Goal: Contribute content

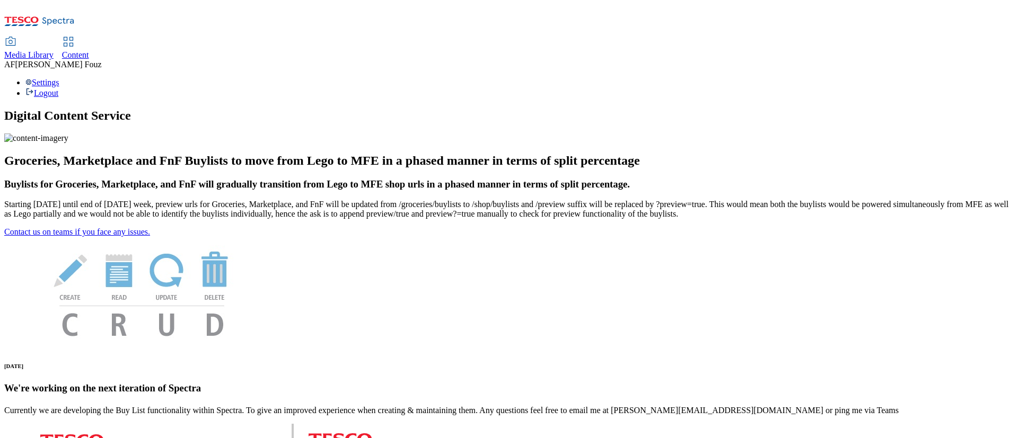
click at [89, 50] on span "Content" at bounding box center [75, 54] width 27 height 9
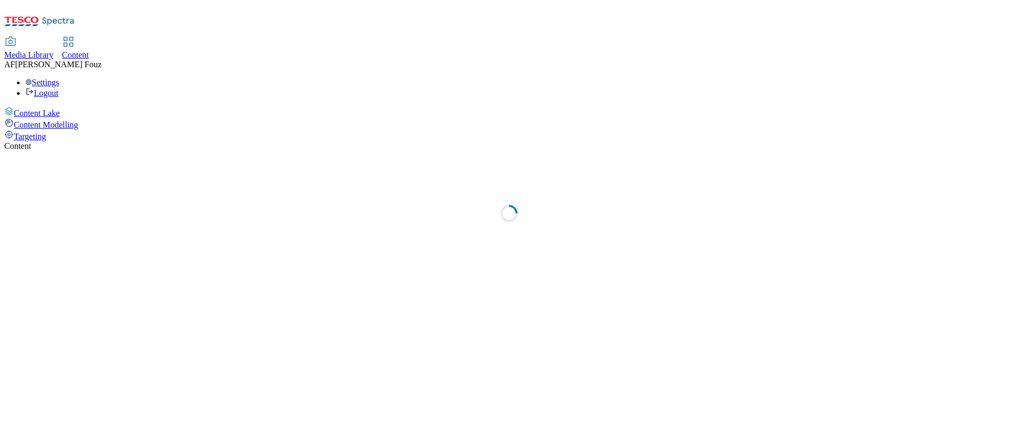
select select "ghs-[GEOGRAPHIC_DATA]"
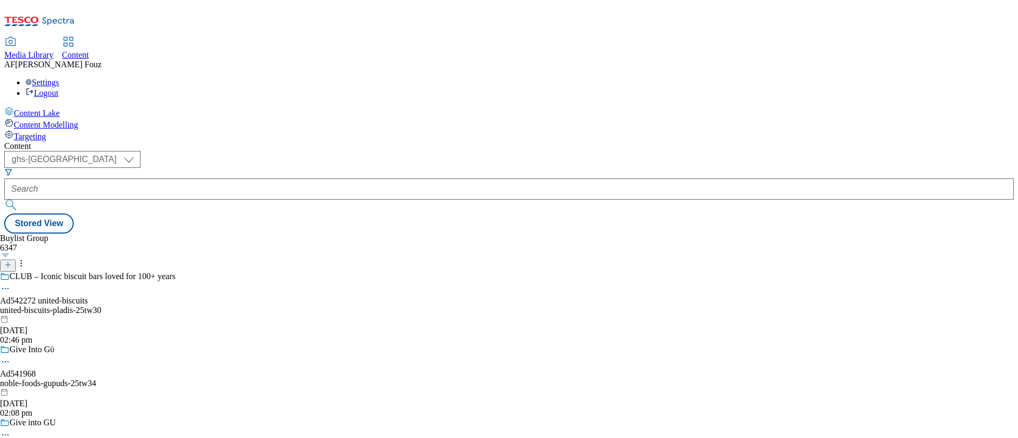
click at [12, 261] on icon at bounding box center [7, 264] width 7 height 7
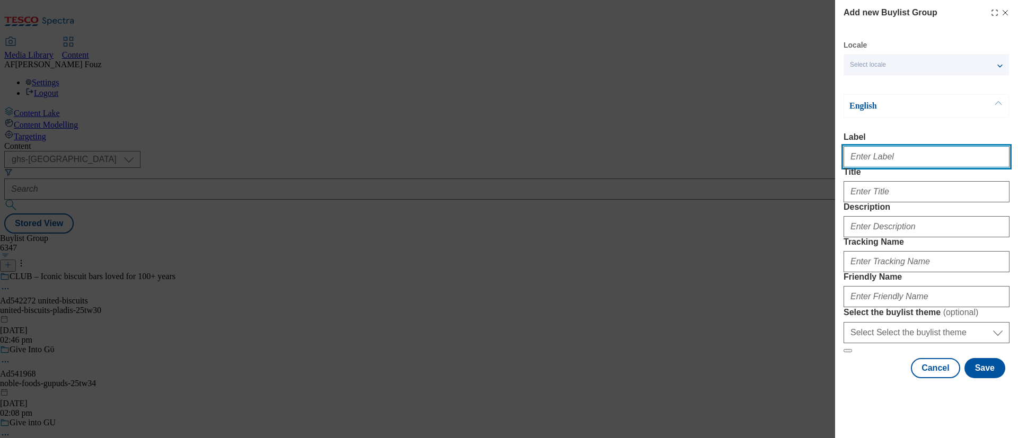
click at [909, 160] on input "Label" at bounding box center [926, 156] width 166 height 21
paste input "TUK012696"
type input "TUK012696"
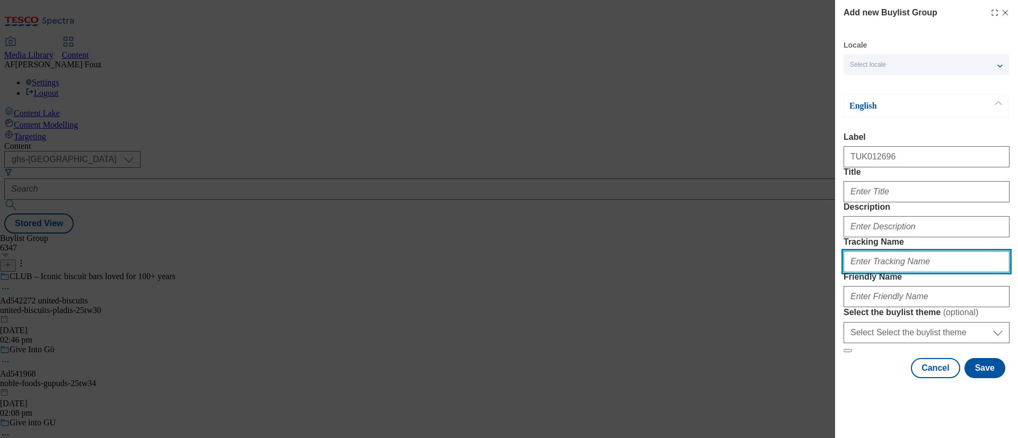
click at [876, 272] on input "Tracking Name" at bounding box center [926, 261] width 166 height 21
paste input "TUK012696"
type input "dh_TUK012696"
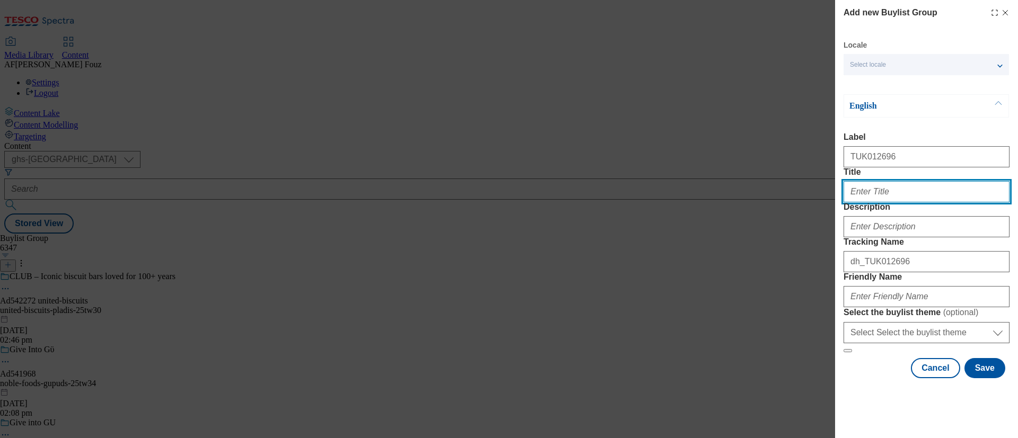
click at [890, 202] on input "Title" at bounding box center [926, 191] width 166 height 21
paste input "Get Your New Box Set Now"
type input "Get Your New Box Set Now"
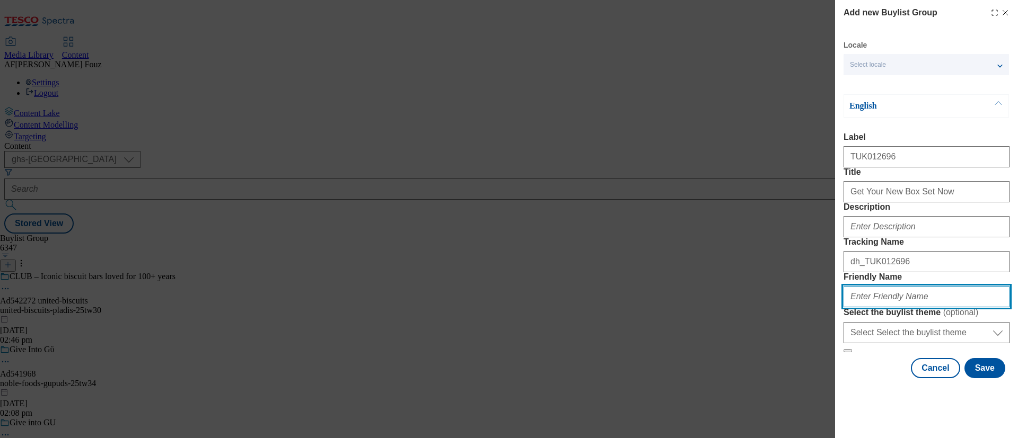
click at [895, 304] on input "Friendly Name" at bounding box center [926, 296] width 166 height 21
type input "pukkapies-25tw31"
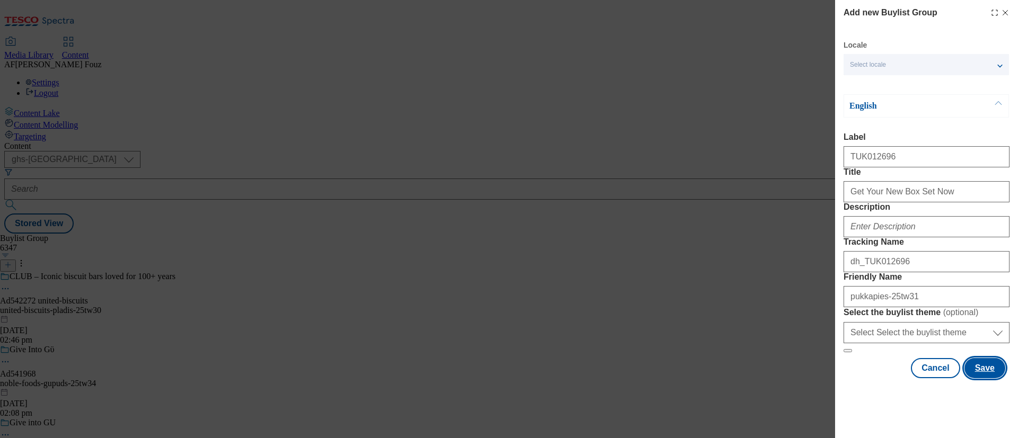
click at [975, 378] on button "Save" at bounding box center [984, 368] width 41 height 20
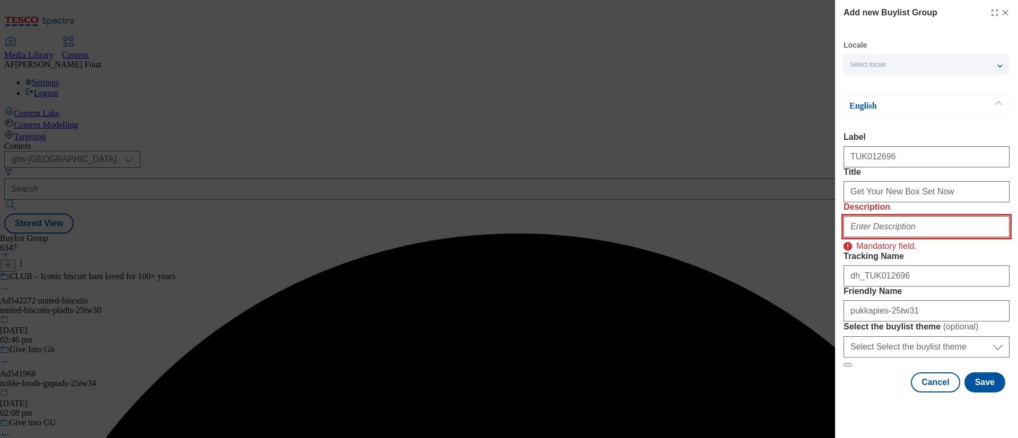
click at [912, 216] on input "Description" at bounding box center [926, 226] width 166 height 21
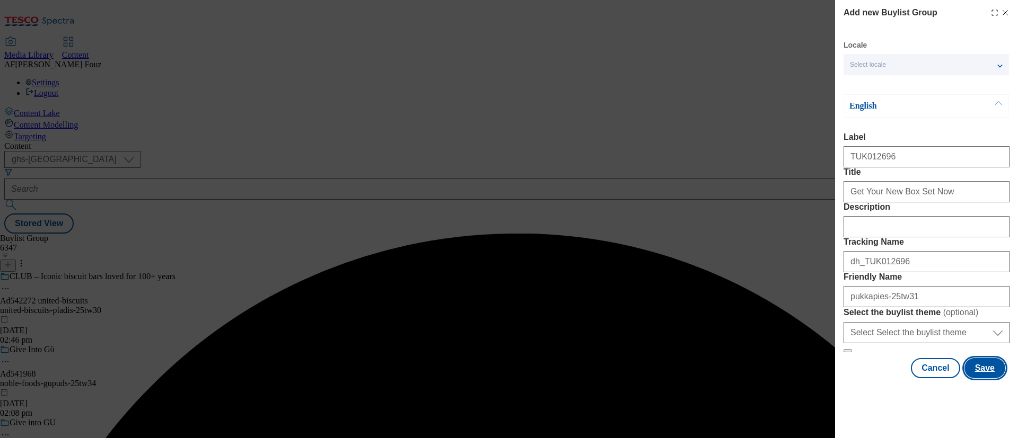
click at [984, 378] on button "Save" at bounding box center [984, 368] width 41 height 20
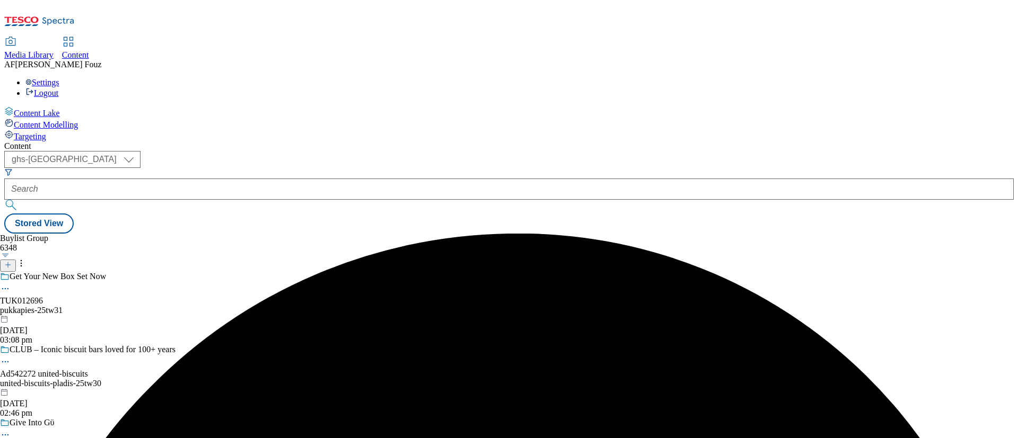
click at [196, 272] on div "Get Your New Box Set Now TUK012696 pukkapies-25tw31 24 Sept 2025 03:08 pm" at bounding box center [98, 308] width 196 height 73
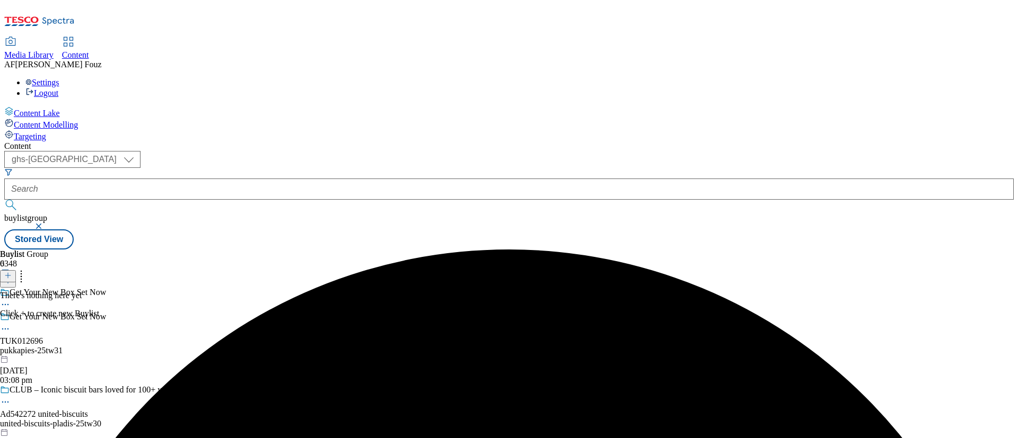
click at [12, 272] on icon at bounding box center [7, 275] width 7 height 7
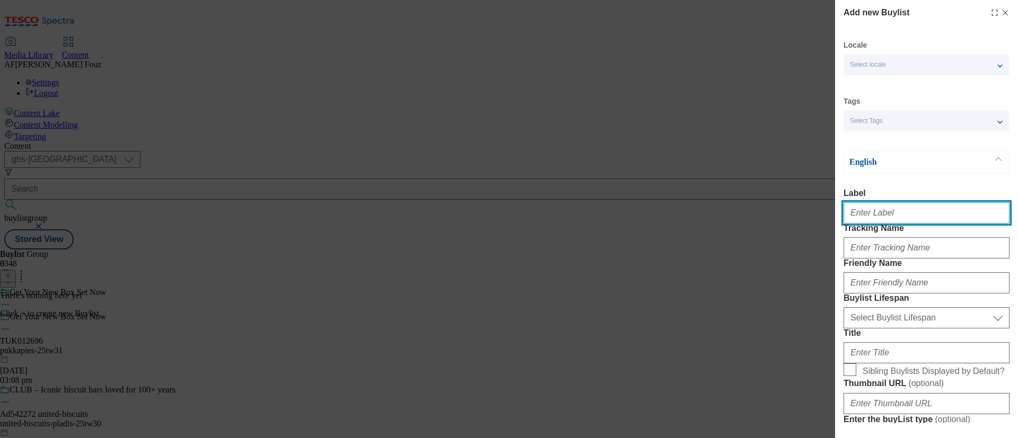
click at [875, 218] on input "Label" at bounding box center [926, 212] width 166 height 21
paste input "Get Your New Box Set Now"
click at [925, 217] on input "Get Your New Box Set Now" at bounding box center [926, 212] width 166 height 21
click at [924, 217] on input "Get Your New Box Set Now" at bounding box center [926, 212] width 166 height 21
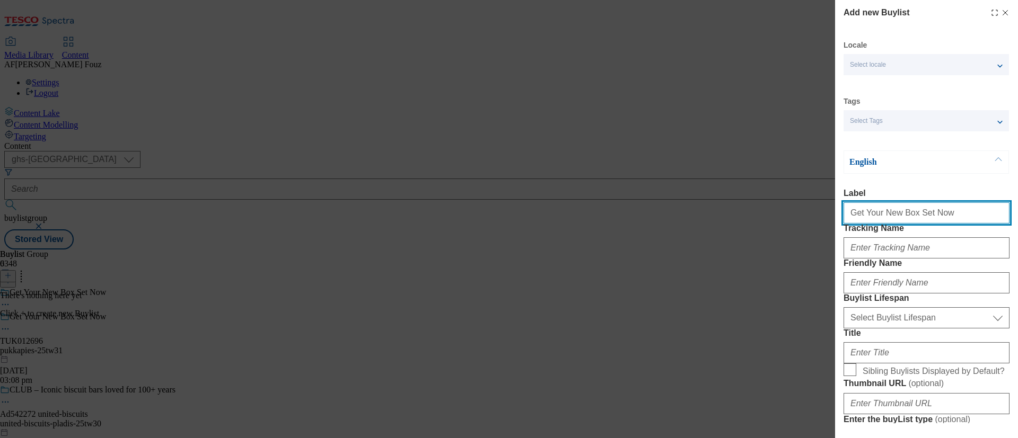
paste input "TUK012696"
type input "TUK012696"
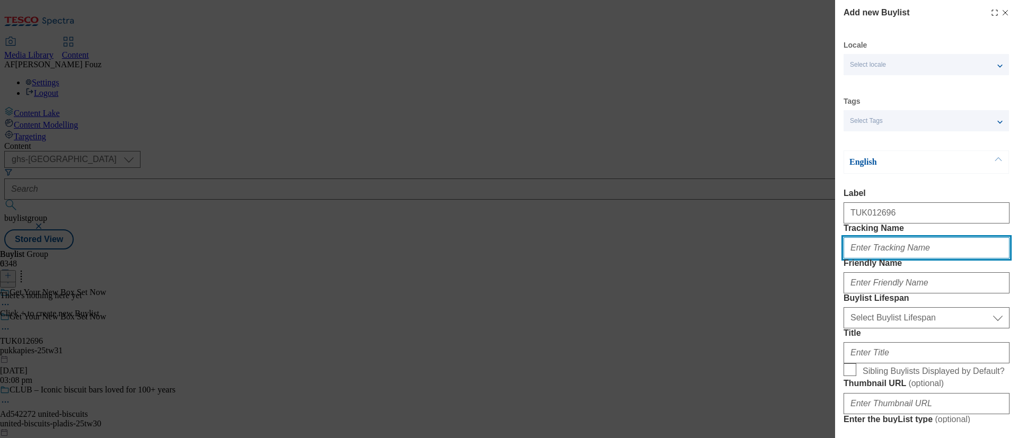
click at [886, 259] on input "Tracking Name" at bounding box center [926, 247] width 166 height 21
paste input "TUK012696"
type input "dh_TUK012696"
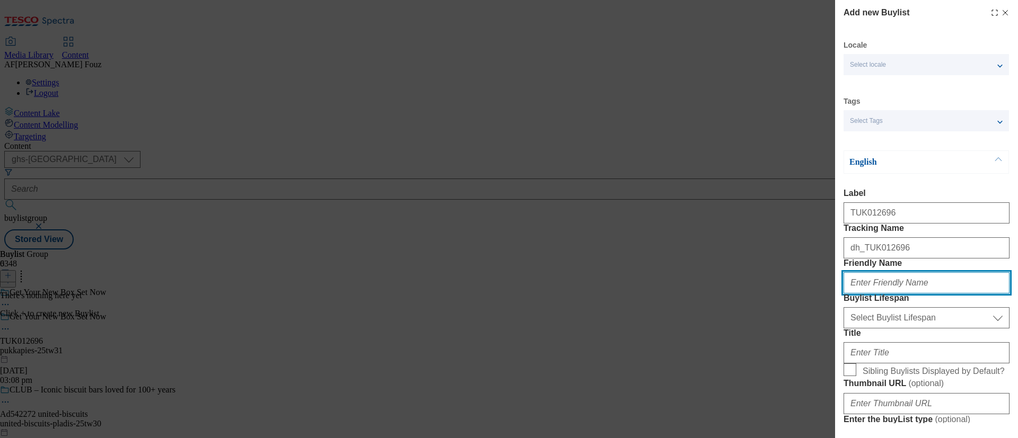
click at [905, 294] on input "Friendly Name" at bounding box center [926, 282] width 166 height 21
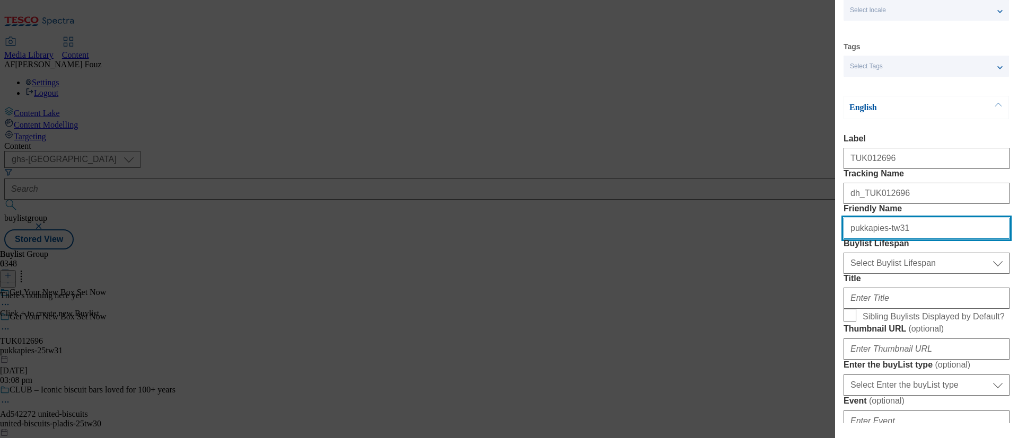
scroll to position [80, 0]
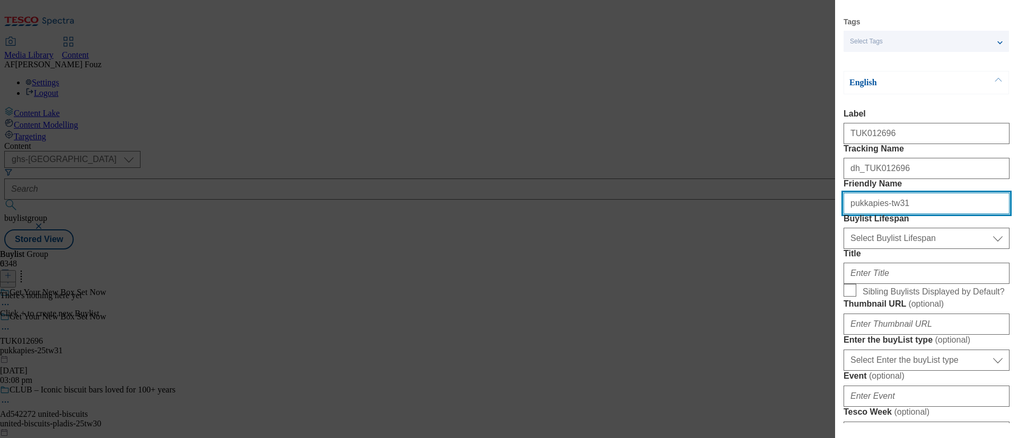
type input "pukkapies-tw31"
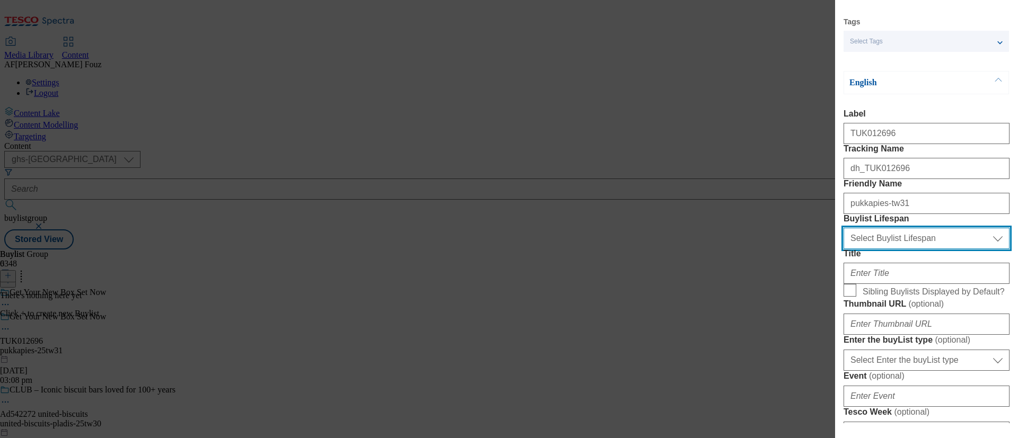
click at [906, 249] on select "Select Buylist Lifespan evergreen seasonal tactical" at bounding box center [926, 238] width 166 height 21
select select "tactical"
click at [843, 249] on select "Select Buylist Lifespan evergreen seasonal tactical" at bounding box center [926, 238] width 166 height 21
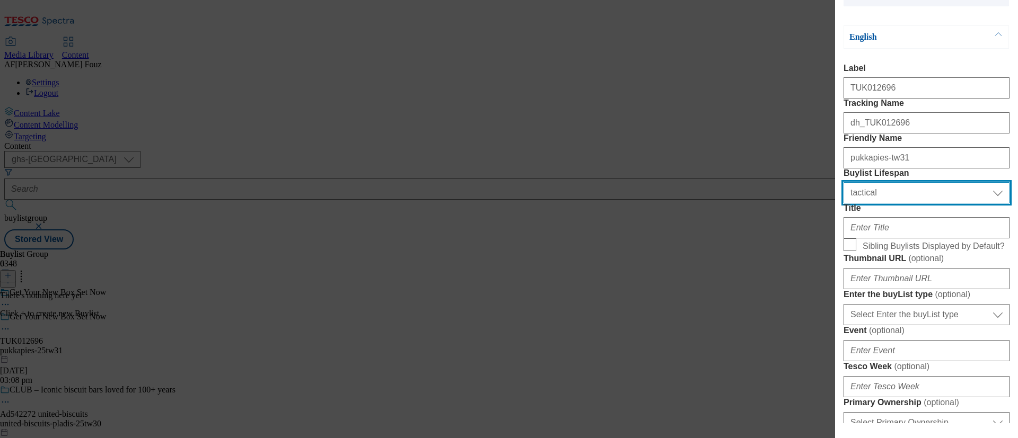
scroll to position [159, 0]
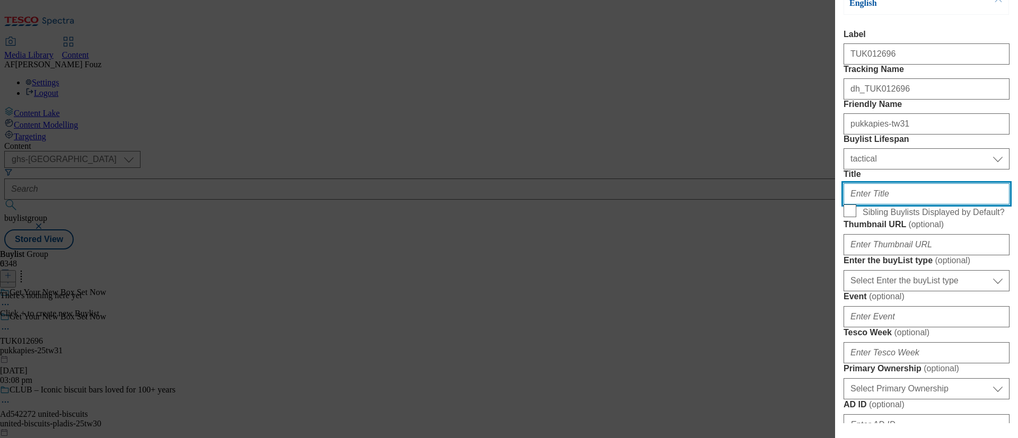
click at [890, 205] on input "Title" at bounding box center [926, 193] width 166 height 21
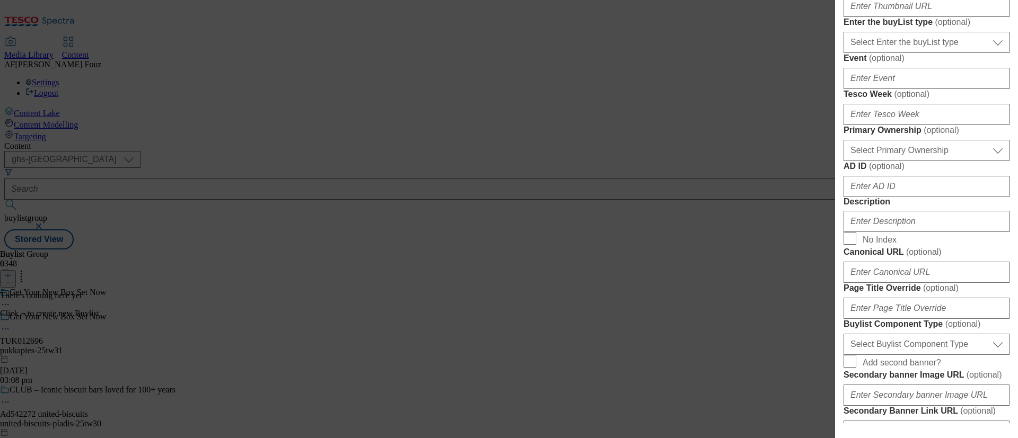
scroll to position [557, 0]
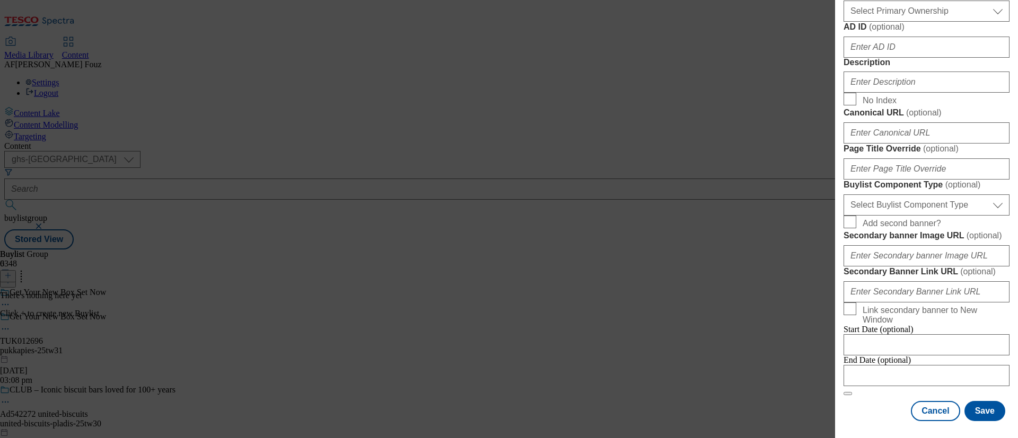
type input "Pukka Pies"
click at [894, 93] on input "Description" at bounding box center [926, 82] width 166 height 21
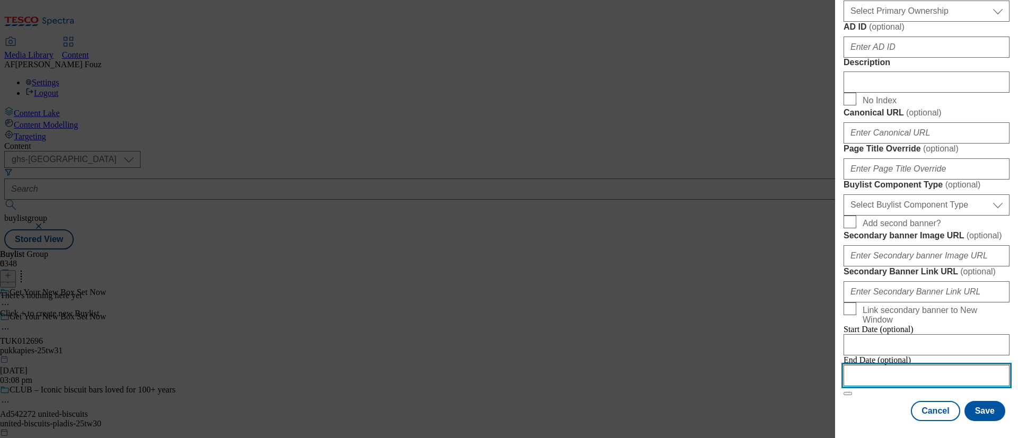
click at [869, 365] on input "Modal" at bounding box center [926, 375] width 166 height 21
select select "2025"
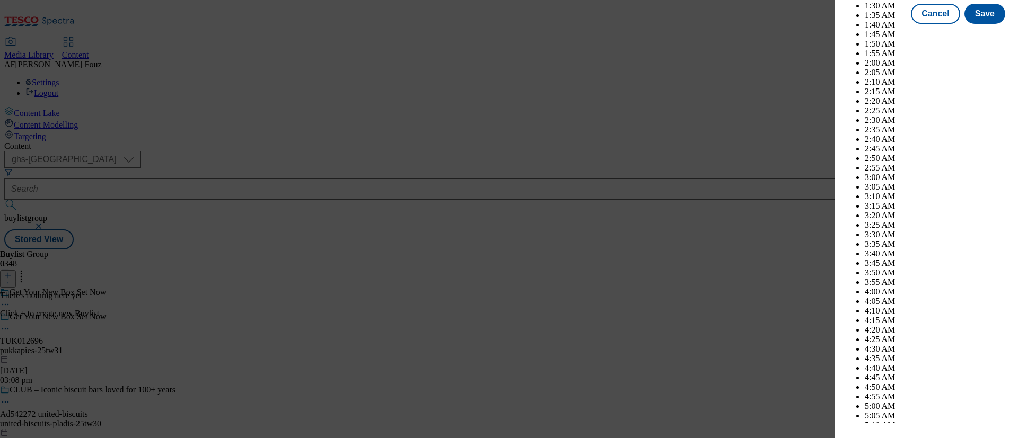
scroll to position [3542, 0]
select select "November"
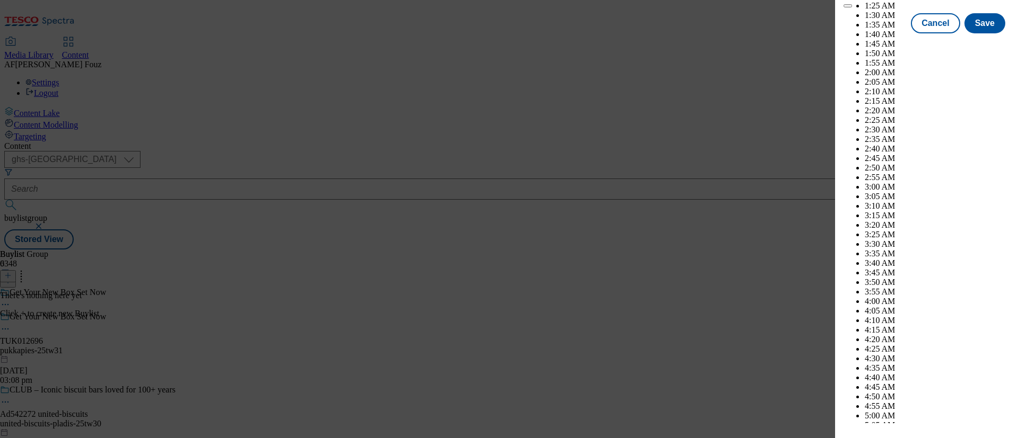
click at [871, 33] on div "Cancel Save" at bounding box center [926, 23] width 166 height 20
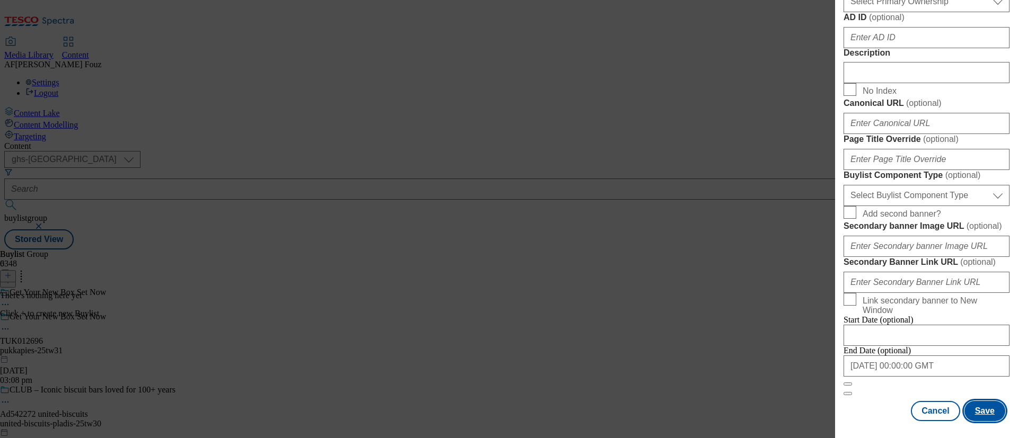
click at [971, 401] on button "Save" at bounding box center [984, 411] width 41 height 20
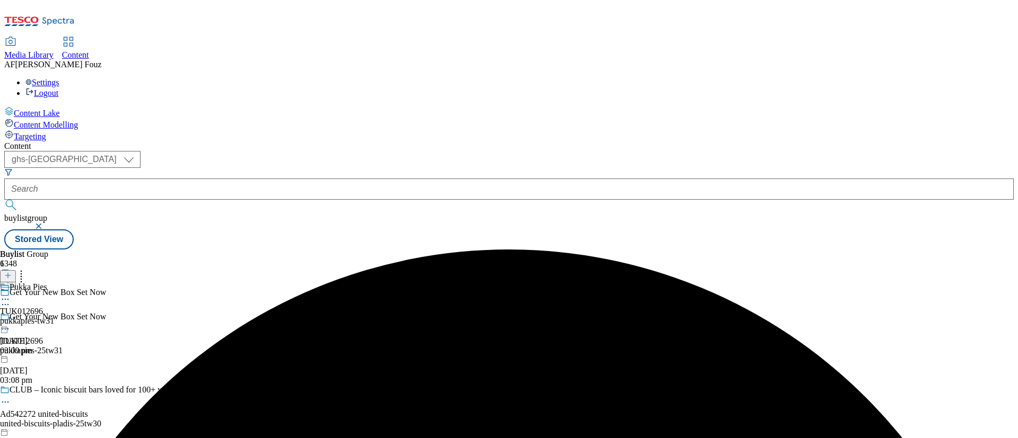
click at [54, 316] on div "pukkapies-tw31" at bounding box center [27, 321] width 54 height 10
click at [54, 341] on div "pukkapies-tw31" at bounding box center [27, 346] width 54 height 10
click at [11, 276] on line at bounding box center [7, 276] width 5 height 0
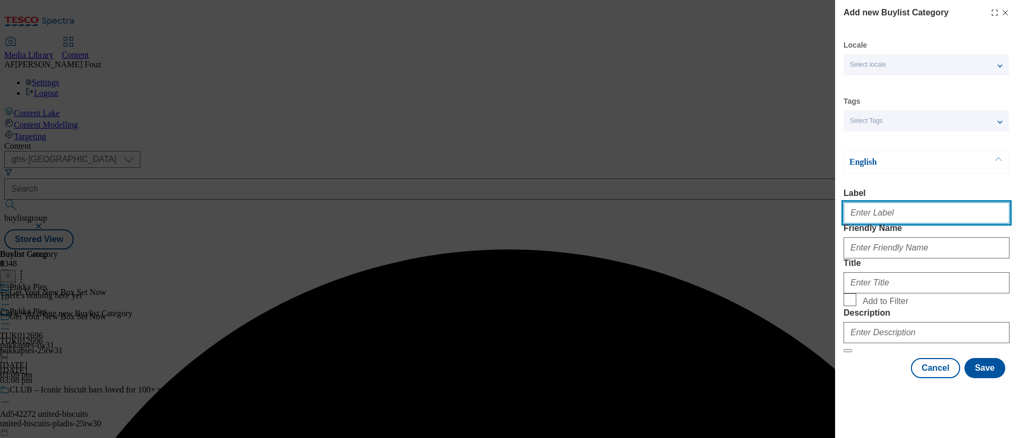
click at [891, 218] on input "Label" at bounding box center [926, 212] width 166 height 21
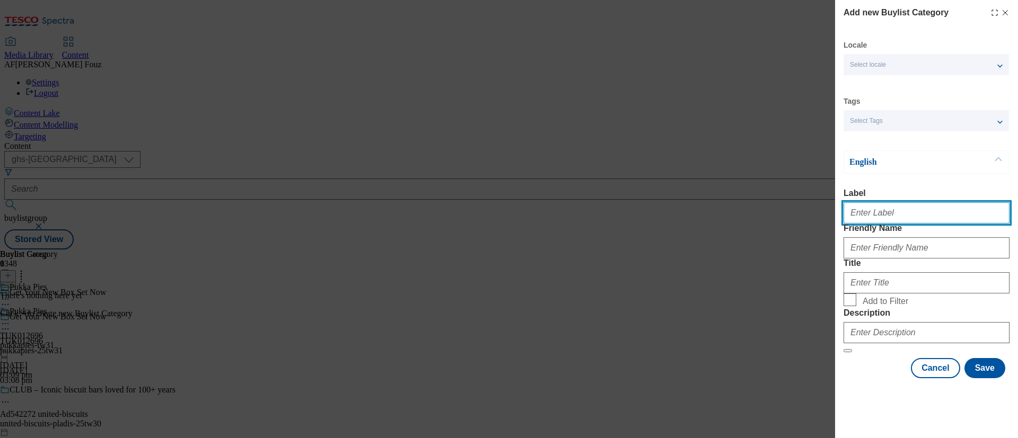
paste input "TUK012696"
type input "TUK012696"
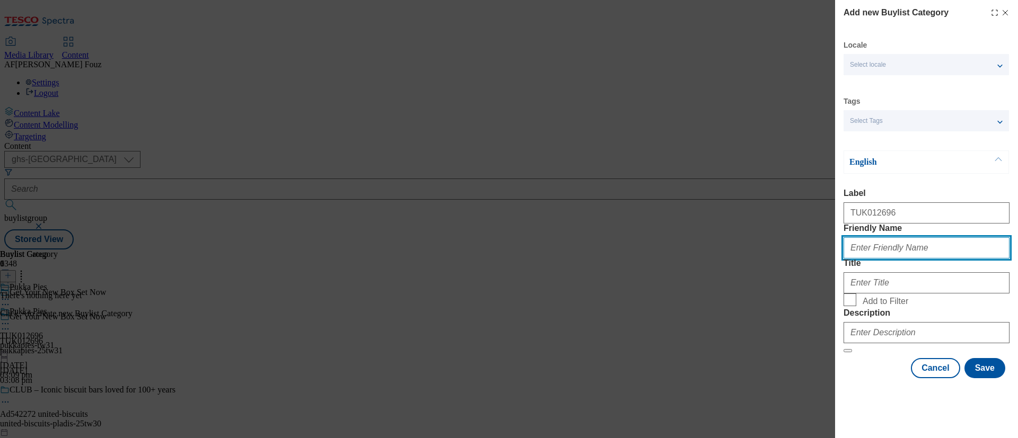
click at [879, 259] on input "Friendly Name" at bounding box center [926, 247] width 166 height 21
type input "pies"
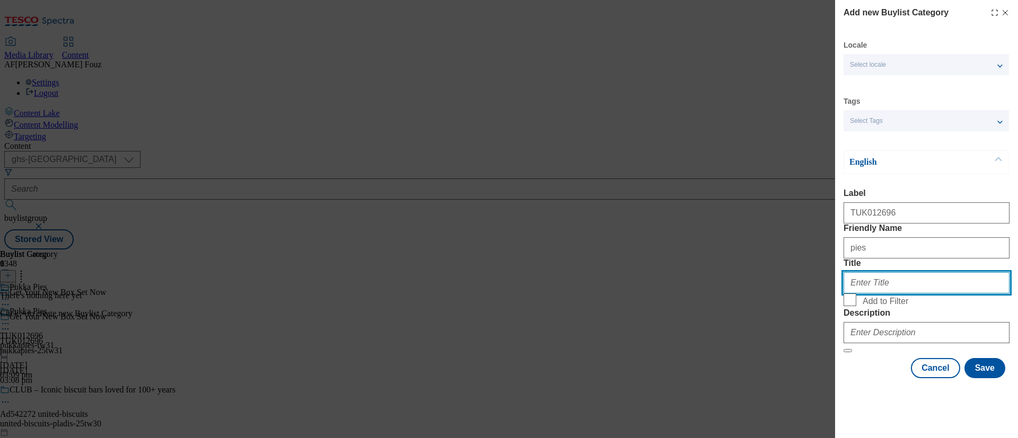
click at [893, 294] on input "Title" at bounding box center [926, 282] width 166 height 21
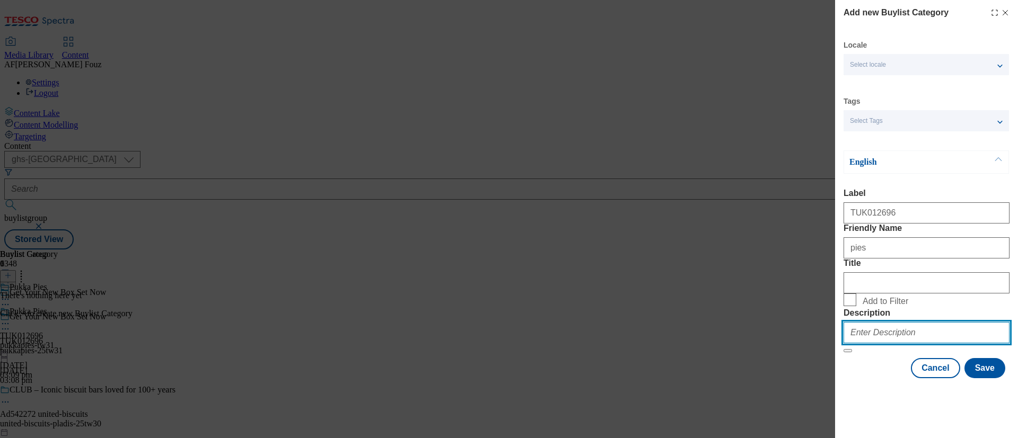
click at [884, 344] on input "Description" at bounding box center [926, 332] width 166 height 21
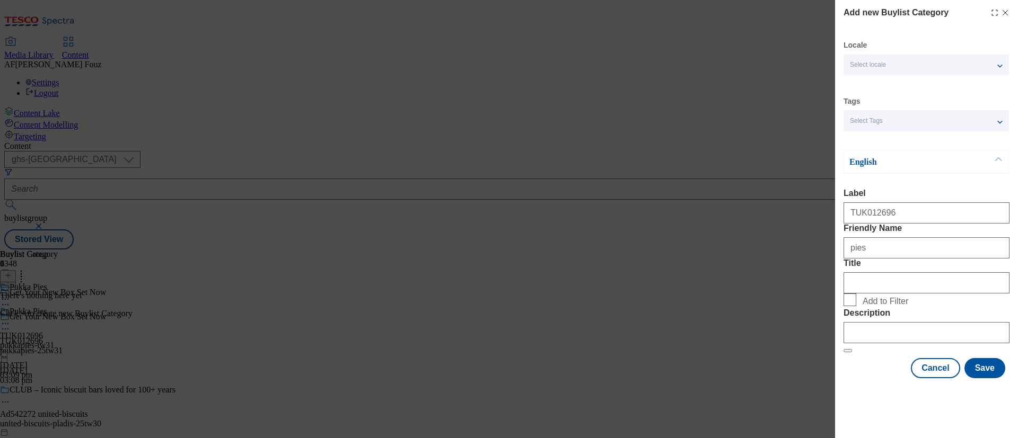
click at [934, 306] on span "Add to Filter" at bounding box center [933, 300] width 143 height 13
click at [856, 306] on input "Add to Filter" at bounding box center [849, 300] width 13 height 13
click at [878, 306] on span "Add to Filter" at bounding box center [885, 302] width 46 height 10
click at [856, 306] on input "Add to Filter" at bounding box center [849, 300] width 13 height 13
checkbox input "false"
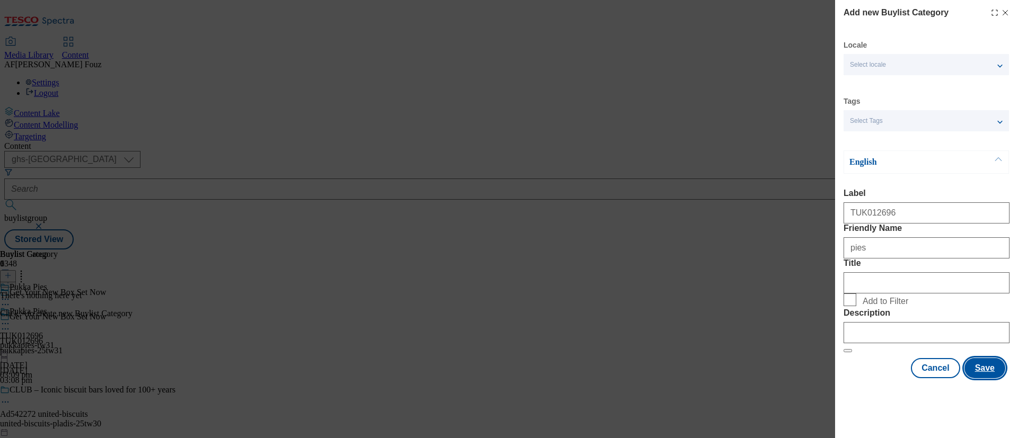
click at [976, 378] on button "Save" at bounding box center [984, 368] width 41 height 20
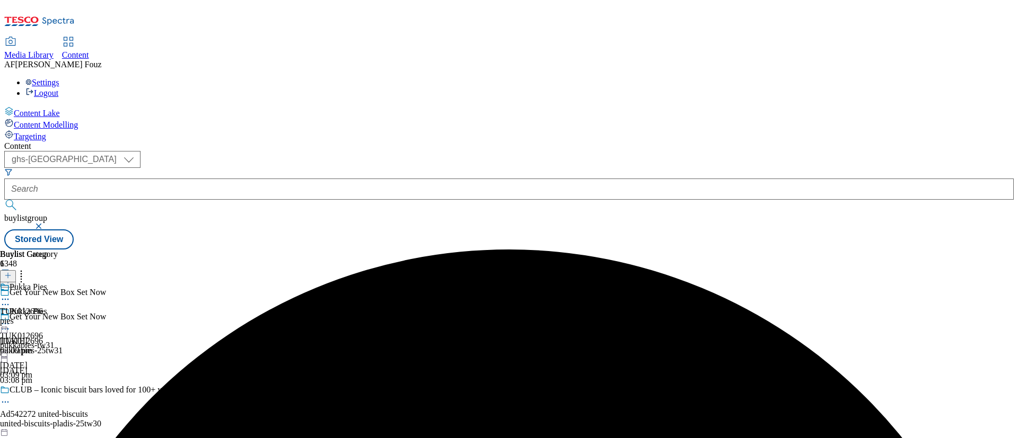
click at [58, 283] on div "TUK012696 pies 24 Sept 2025 03:09 pm" at bounding box center [29, 319] width 58 height 73
click at [58, 307] on div "TUK012696 pies 24 Sept 2025 03:09 pm" at bounding box center [29, 343] width 58 height 73
click at [11, 276] on line at bounding box center [7, 276] width 5 height 0
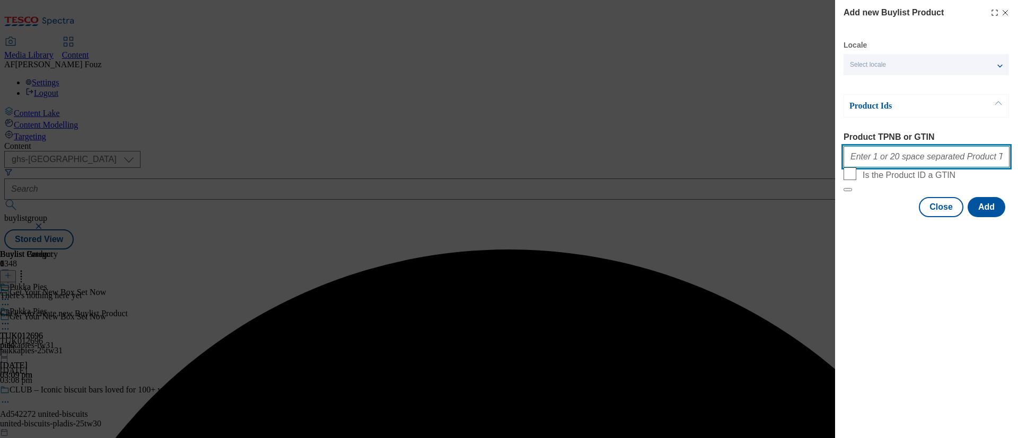
click at [878, 163] on input "Product TPNB or GTIN" at bounding box center [926, 156] width 166 height 21
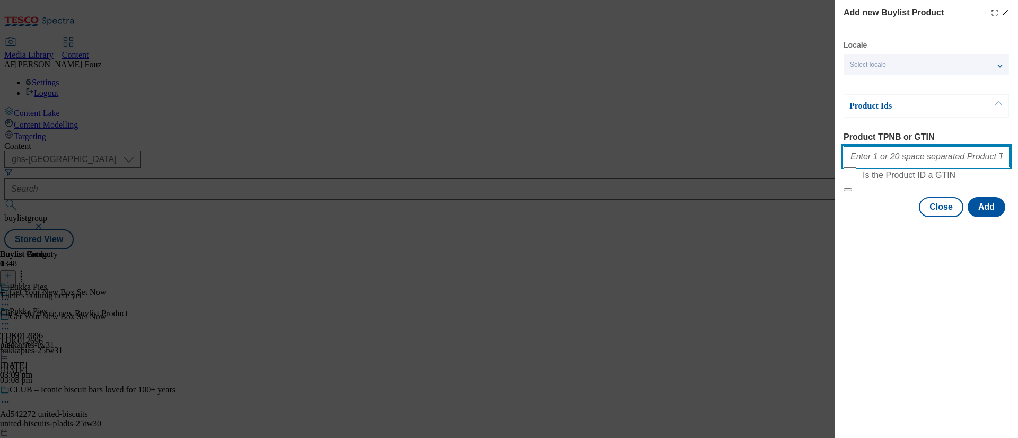
paste input "87176102"
paste input "87178440"
type input "87176102 87178440"
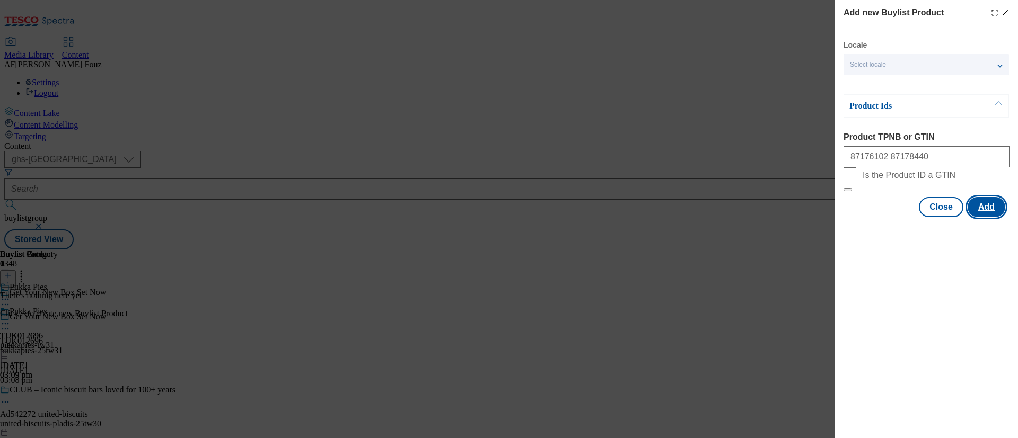
click at [988, 217] on button "Add" at bounding box center [986, 207] width 38 height 20
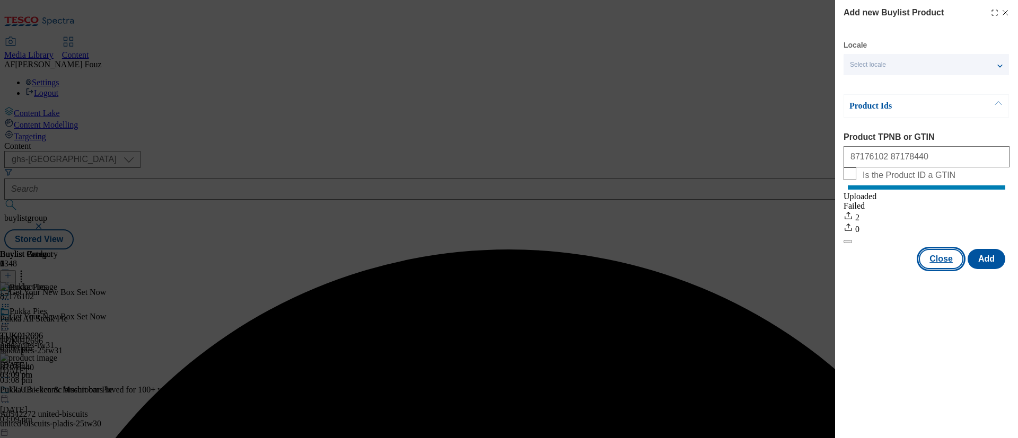
click at [937, 269] on button "Close" at bounding box center [941, 259] width 45 height 20
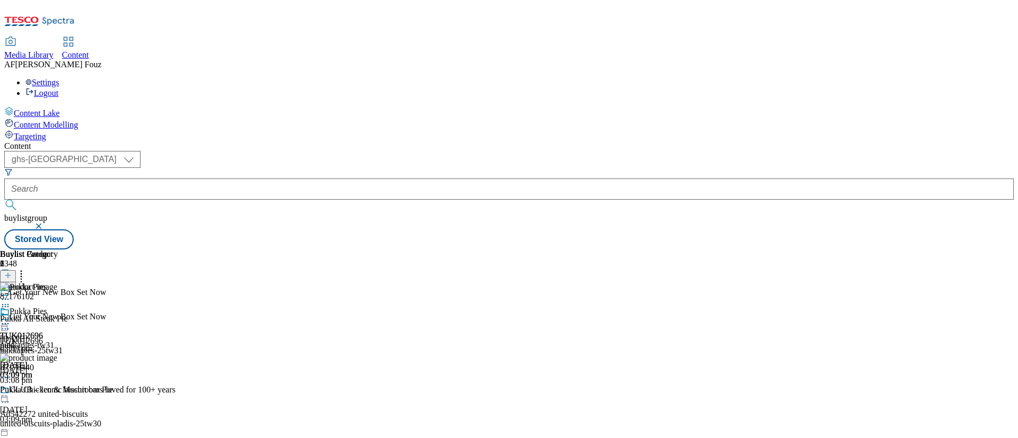
click at [11, 319] on icon at bounding box center [5, 324] width 11 height 11
click at [62, 389] on button "Preview" at bounding box center [41, 395] width 41 height 12
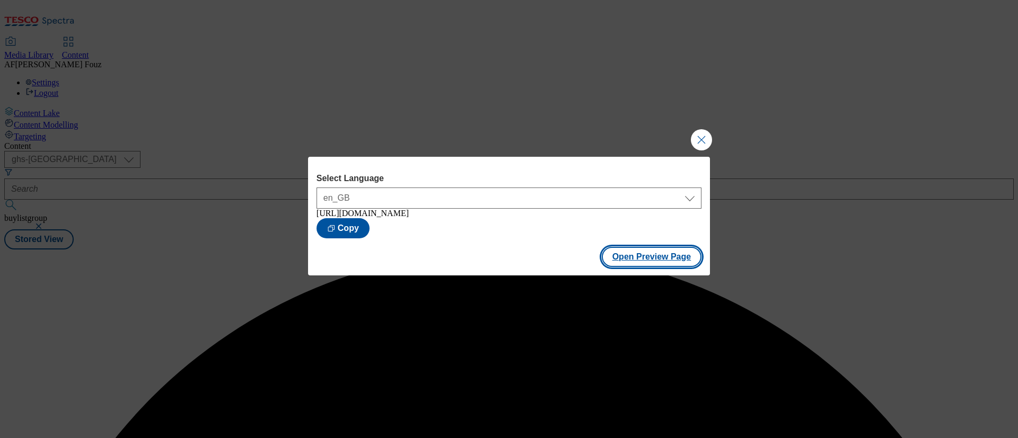
click at [627, 260] on button "Open Preview Page" at bounding box center [652, 257] width 100 height 20
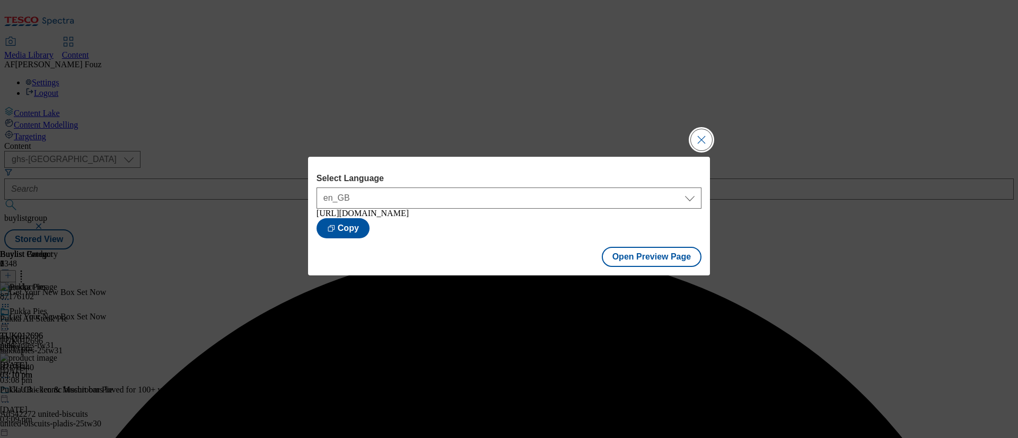
click at [706, 130] on button "Close Modal" at bounding box center [701, 139] width 21 height 21
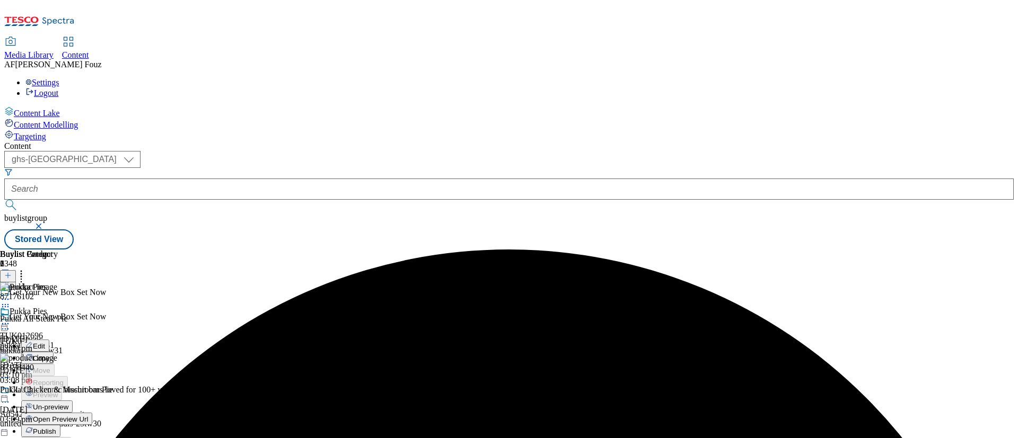
click at [92, 425] on li "Publish" at bounding box center [56, 431] width 71 height 12
